Goal: Information Seeking & Learning: Learn about a topic

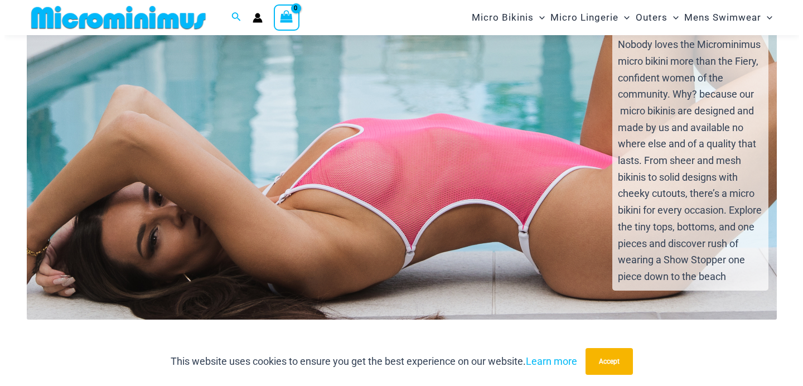
scroll to position [1782, 0]
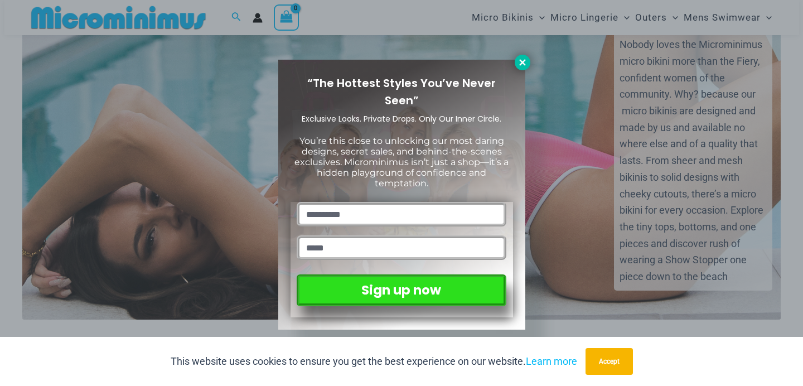
click at [528, 65] on button at bounding box center [523, 63] width 16 height 16
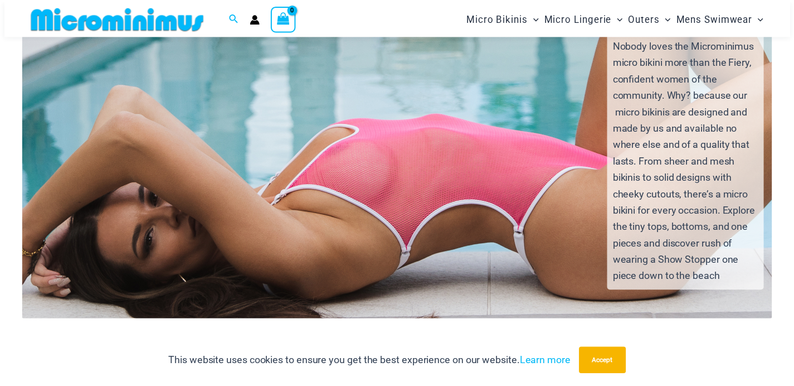
scroll to position [1774, 0]
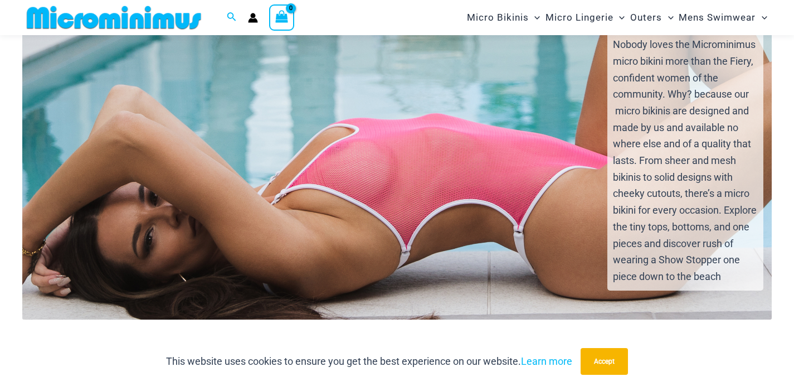
click at [30, 355] on h4 "micro bikini styles" at bounding box center [397, 363] width 750 height 16
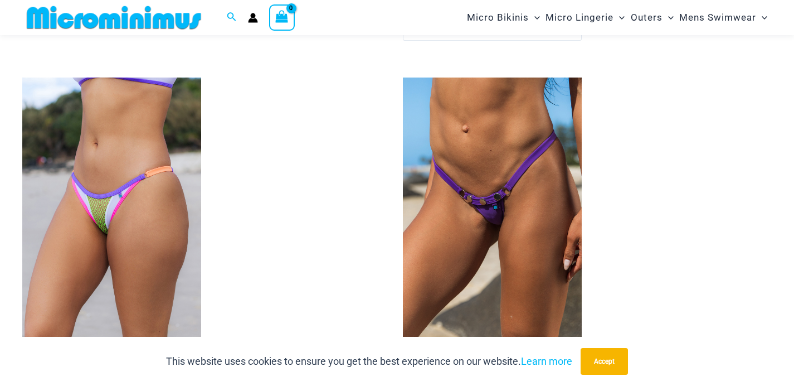
scroll to position [2844, 0]
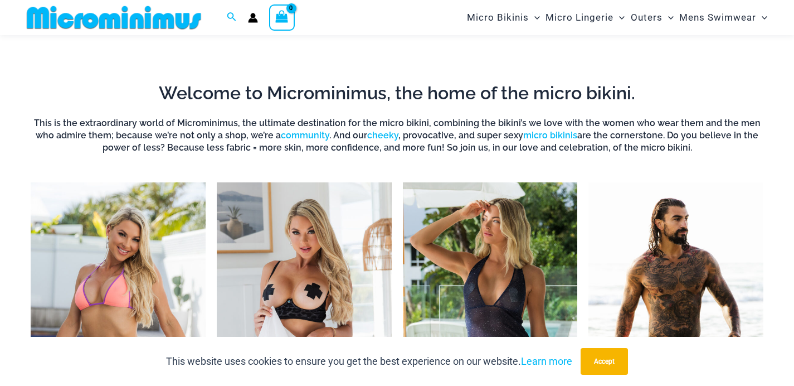
scroll to position [371, 0]
